Goal: Task Accomplishment & Management: Use online tool/utility

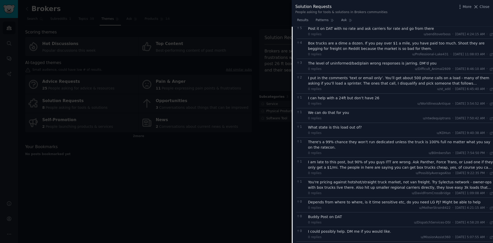
click at [183, 154] on div at bounding box center [246, 121] width 493 height 243
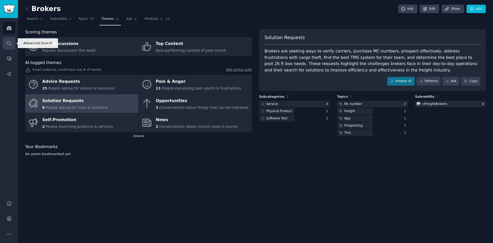
click at [9, 48] on link "Search" at bounding box center [9, 43] width 13 height 13
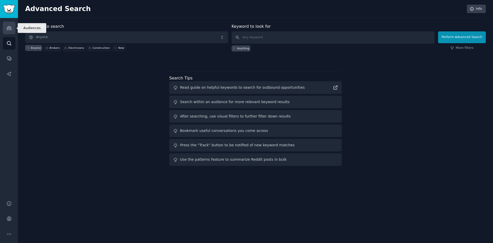
click at [8, 30] on icon "Sidebar" at bounding box center [9, 28] width 5 height 4
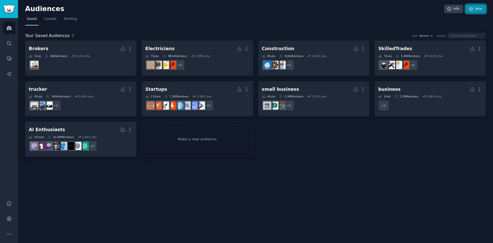
click at [212, 9] on link "New" at bounding box center [476, 9] width 20 height 9
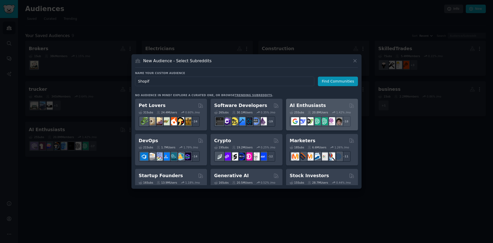
type input "Shopift"
click button "Find Communities" at bounding box center [338, 82] width 40 height 10
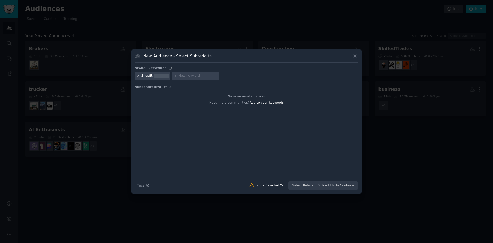
click at [138, 77] on icon at bounding box center [138, 75] width 3 height 3
click at [165, 78] on input "text" at bounding box center [161, 75] width 39 height 5
type input "[DATE][DOMAIN_NAME]"
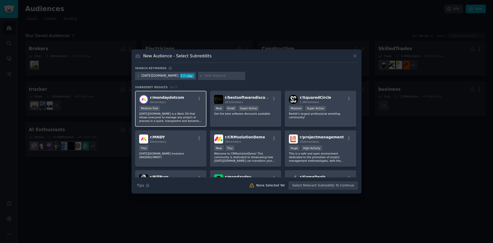
click at [185, 114] on p "[DATE][DOMAIN_NAME] is a Work OS that allows everyone to manage any project or …" at bounding box center [170, 117] width 63 height 11
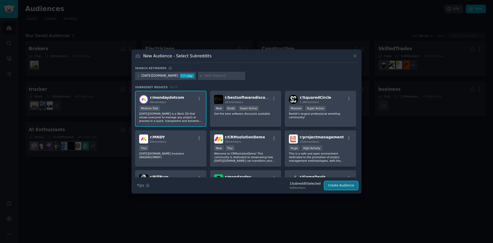
click at [212, 154] on button "Create Audience" at bounding box center [341, 185] width 34 height 9
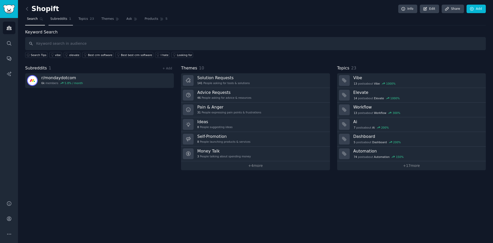
click at [60, 20] on span "Subreddits" at bounding box center [58, 19] width 17 height 5
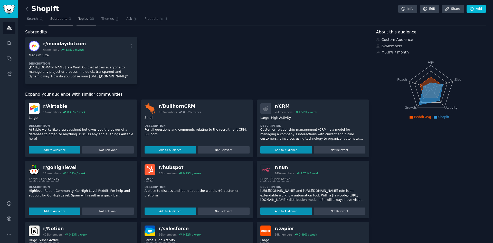
click at [78, 17] on span "Topics" at bounding box center [83, 19] width 10 height 5
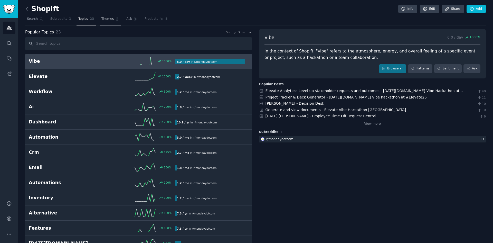
click at [101, 18] on span "Themes" at bounding box center [107, 19] width 13 height 5
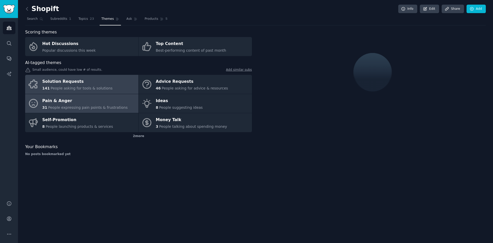
click at [85, 108] on span "People expressing pain points & frustrations" at bounding box center [88, 107] width 80 height 4
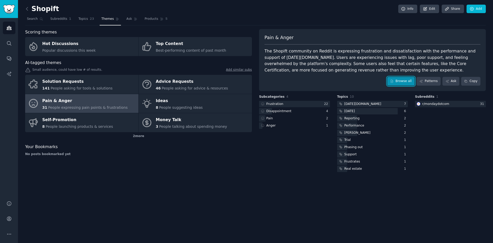
click at [212, 84] on link "Browse all" at bounding box center [400, 81] width 27 height 9
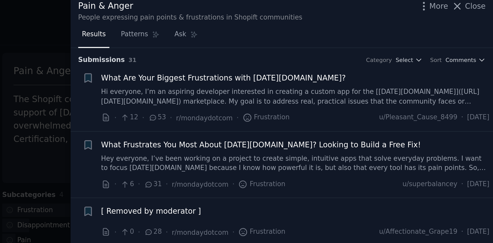
click at [212, 53] on link "Hi everyone, I’m an aspiring developer interested in creating a custom app for …" at bounding box center [398, 49] width 185 height 9
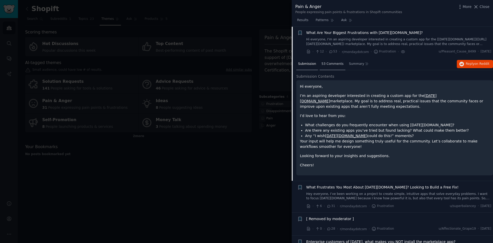
click at [212, 64] on span "53 Comments" at bounding box center [333, 64] width 22 height 5
